Goal: Transaction & Acquisition: Purchase product/service

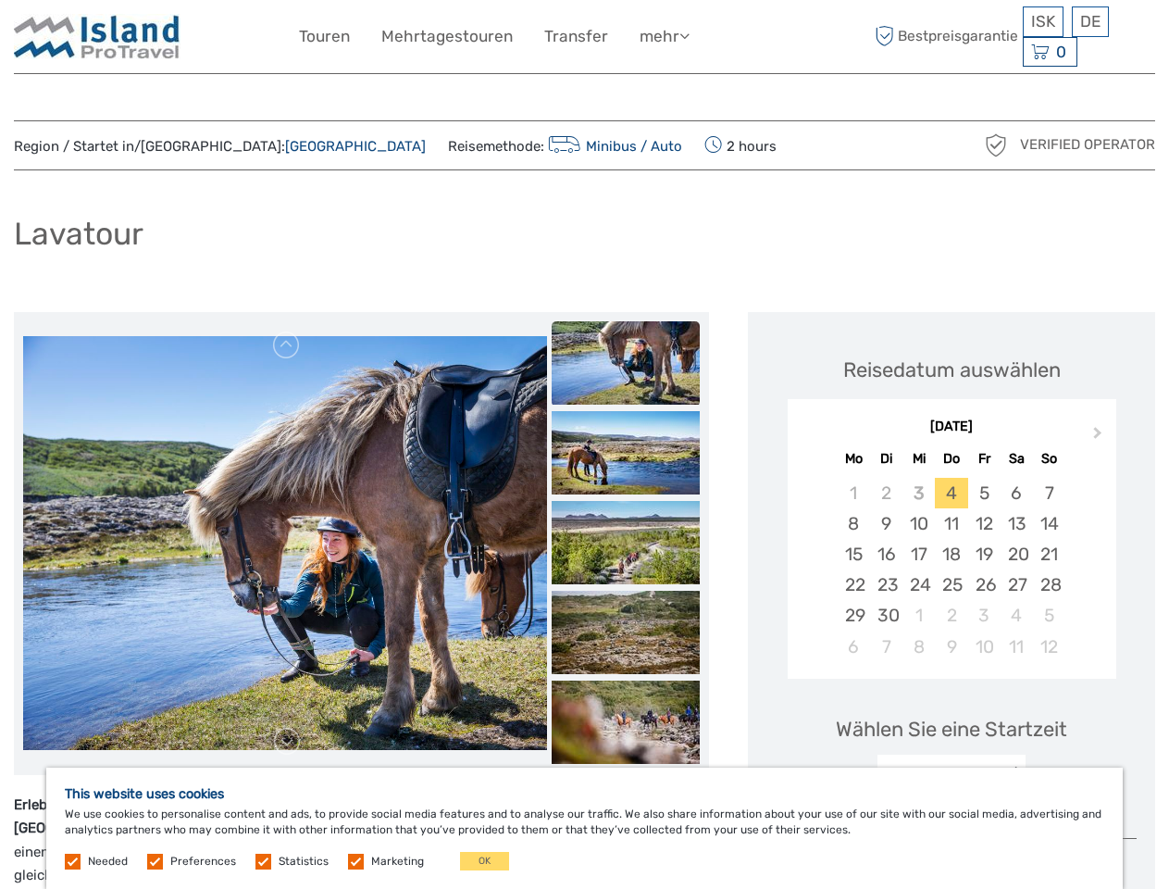
click at [664, 36] on link "mehr" at bounding box center [665, 36] width 50 height 27
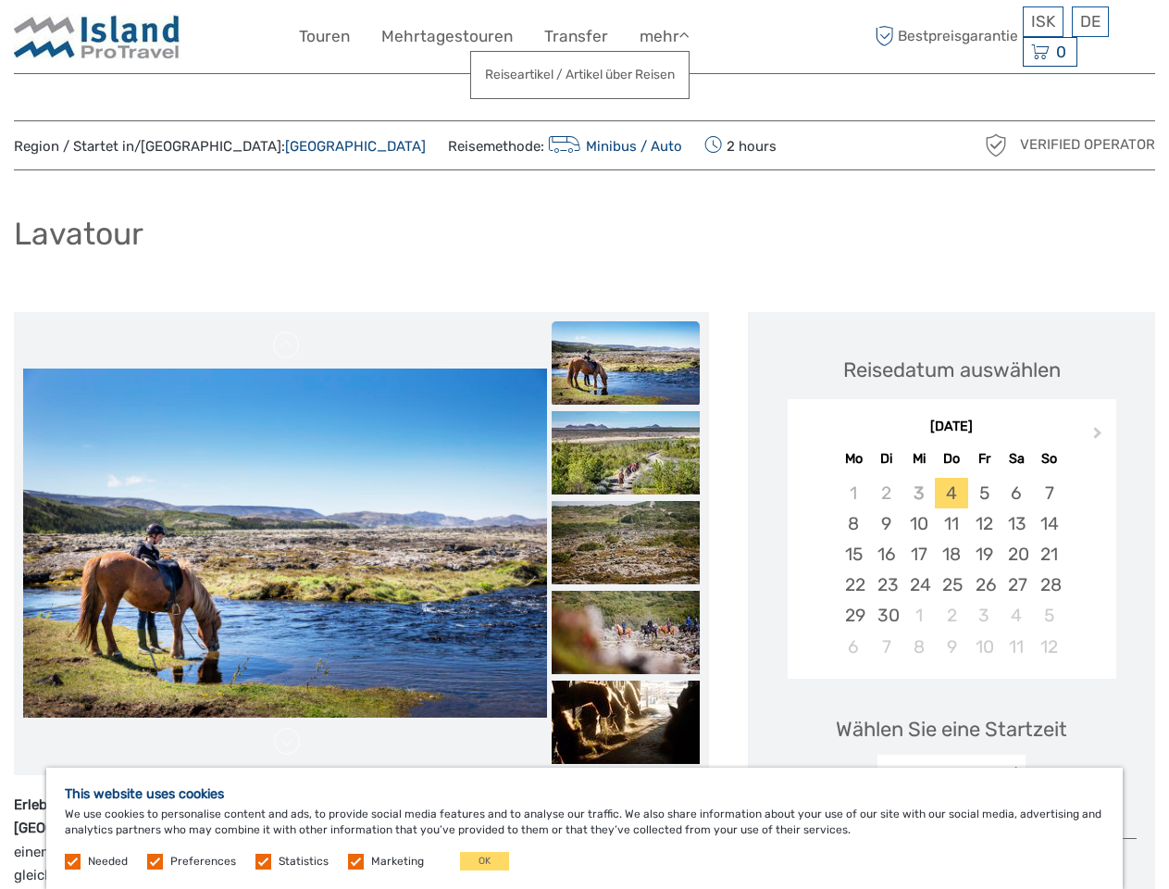
click at [687, 35] on icon at bounding box center [684, 36] width 10 height 16
click at [1042, 21] on span "ISK" at bounding box center [1043, 21] width 24 height 19
click at [1089, 21] on div "DE English Español Deutsch" at bounding box center [1090, 21] width 37 height 31
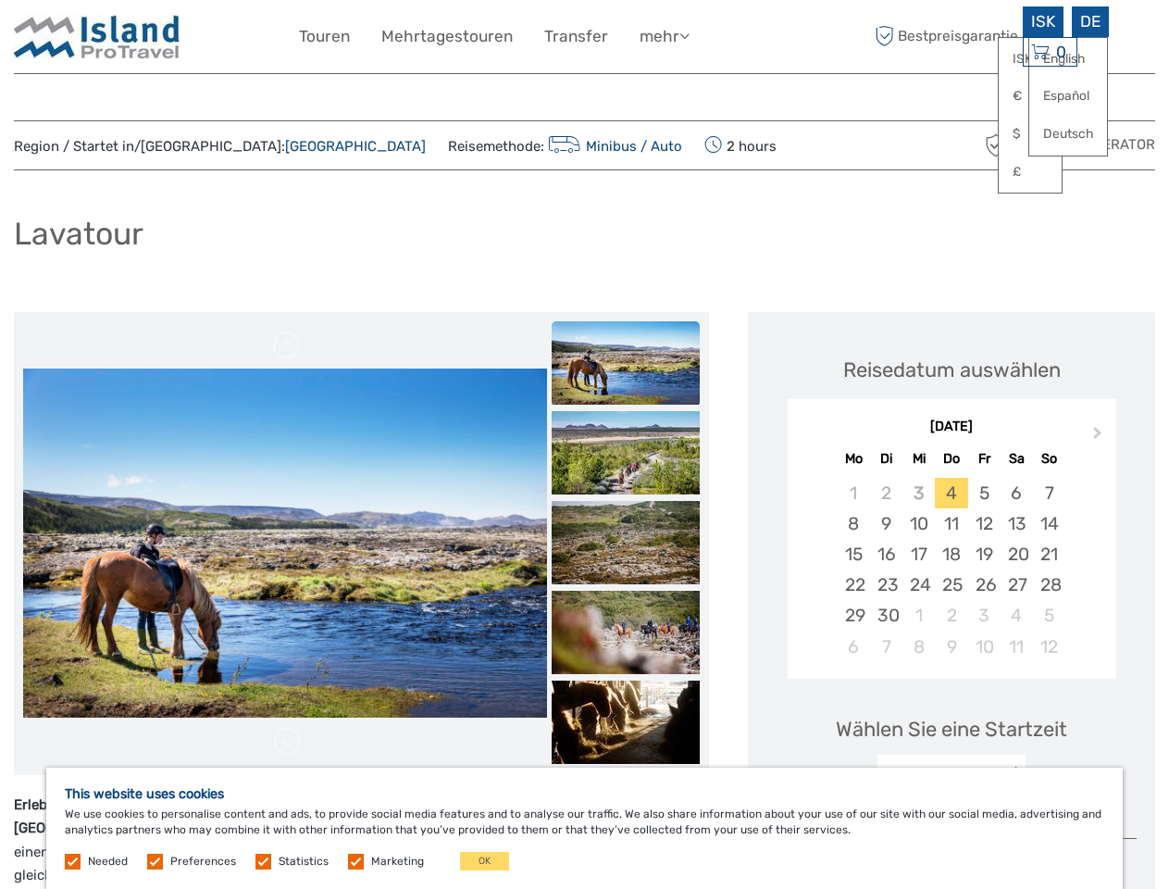
click at [1049, 52] on div "0 Items Total 0 ISK Zur Kasse Der Warenkorb ist leer." at bounding box center [1050, 52] width 55 height 31
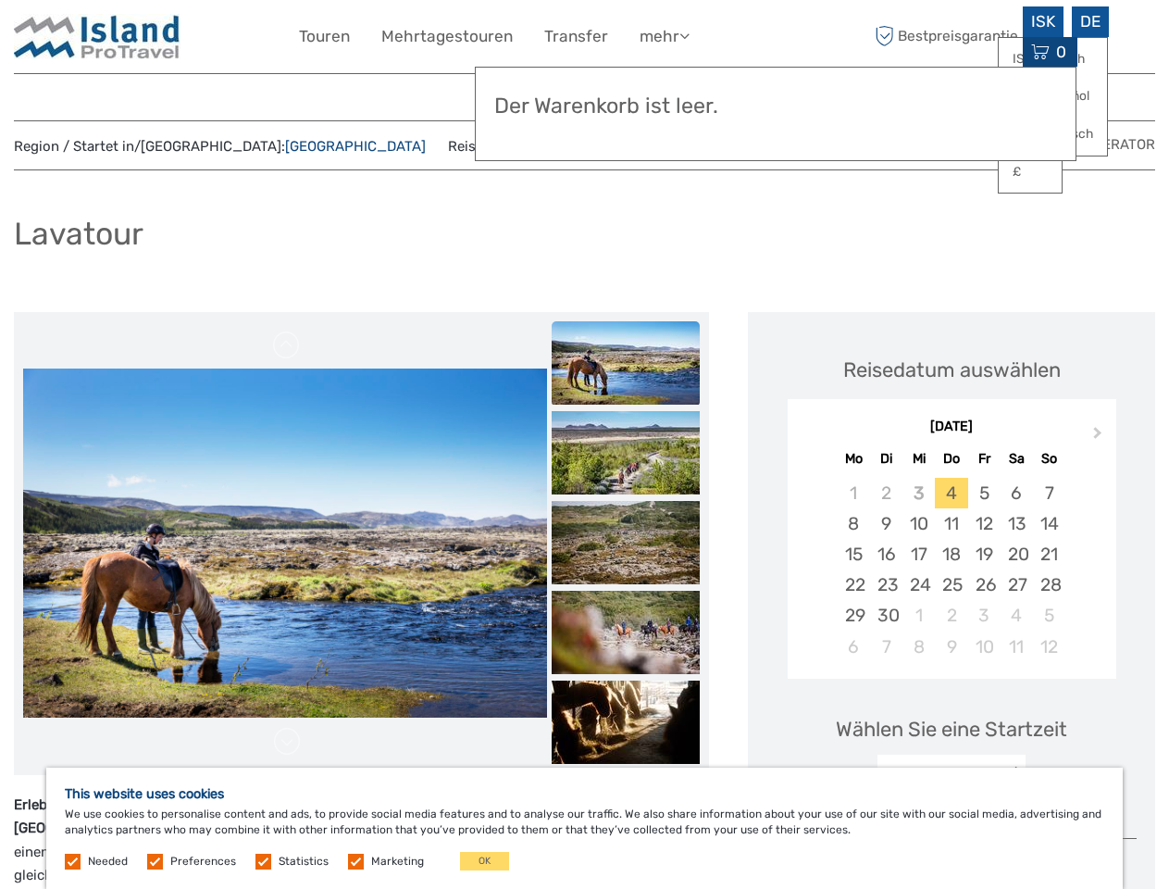
click at [285, 543] on img at bounding box center [285, 542] width 524 height 349
click at [287, 345] on link at bounding box center [287, 345] width 30 height 30
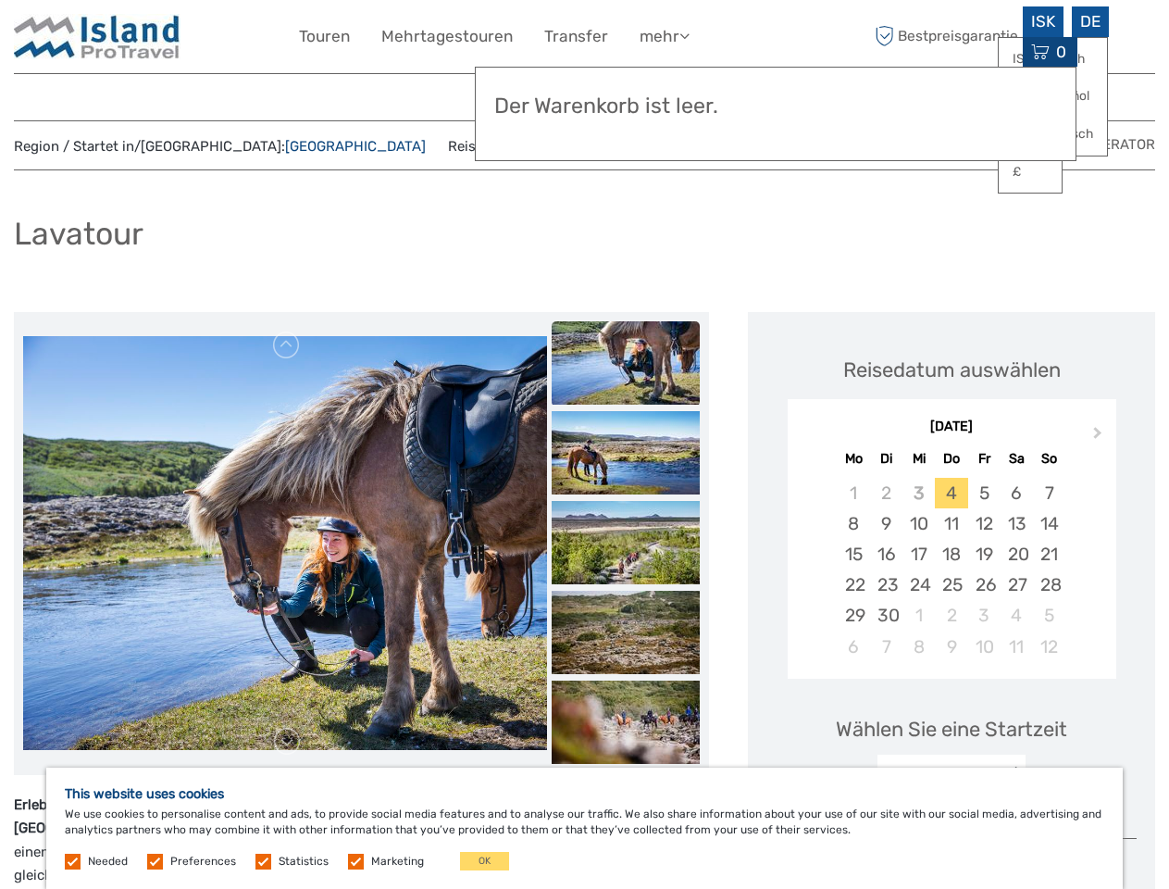
click at [287, 741] on link at bounding box center [287, 742] width 30 height 30
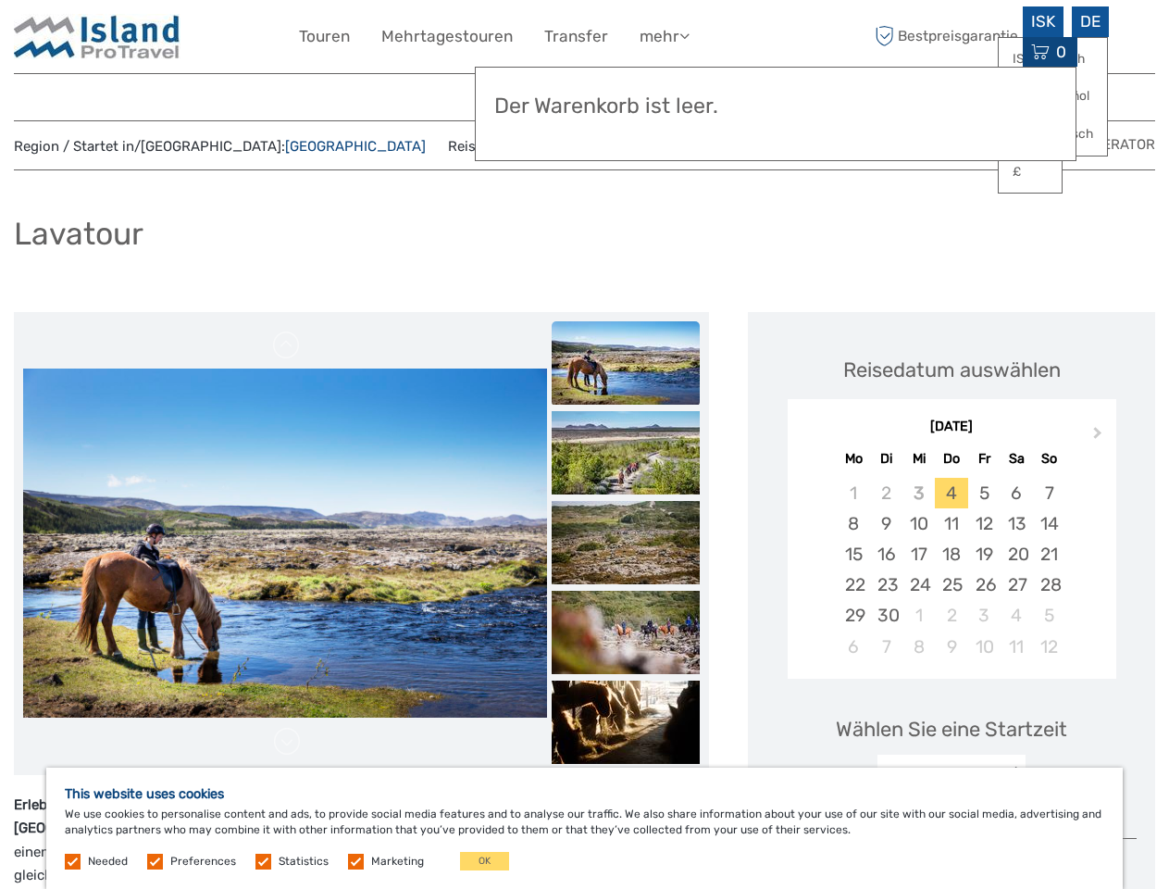
click at [626, 94] on h3 "Der Warenkorb ist leer." at bounding box center [775, 106] width 563 height 26
click at [626, 93] on h3 "Der Warenkorb ist leer." at bounding box center [775, 106] width 563 height 26
